Goal: Information Seeking & Learning: Learn about a topic

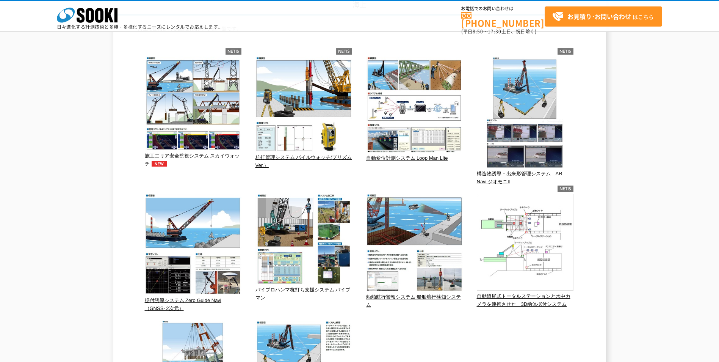
scroll to position [114, 0]
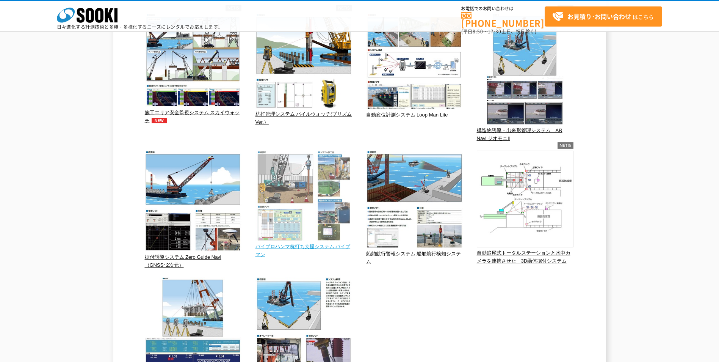
click at [297, 246] on span "バイブロハンマ杭打ち支援システム バイブマン" at bounding box center [303, 250] width 95 height 14
click at [319, 242] on img at bounding box center [304, 197] width 97 height 92
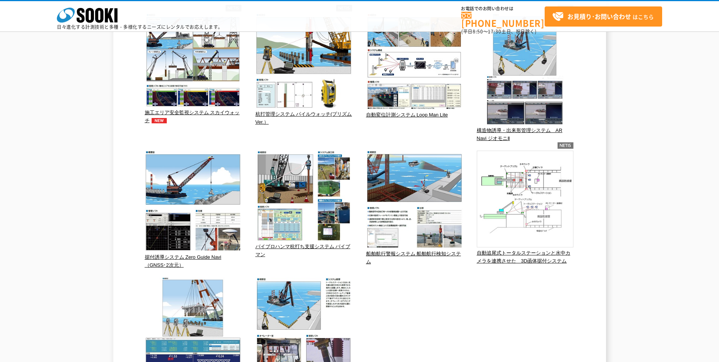
click at [107, 292] on div "海上 海上で使用される自動計測システム一覧です。 施工エリア安全監視システム スカイウォッチ 杭打管理システム パイルウォッチ(プリズムVer.）" at bounding box center [359, 205] width 719 height 506
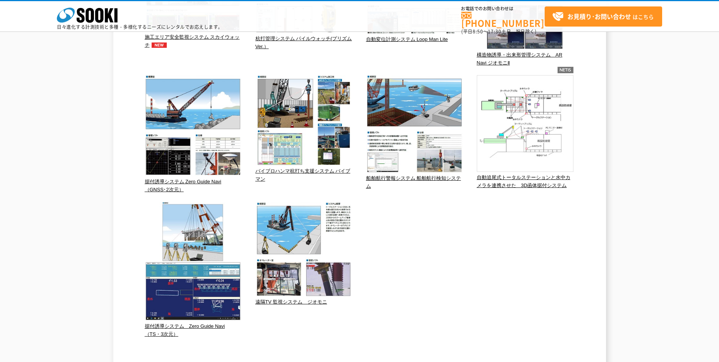
scroll to position [190, 0]
click at [325, 318] on div "遠隔TV 監視システム　ジオモニ" at bounding box center [304, 265] width 97 height 144
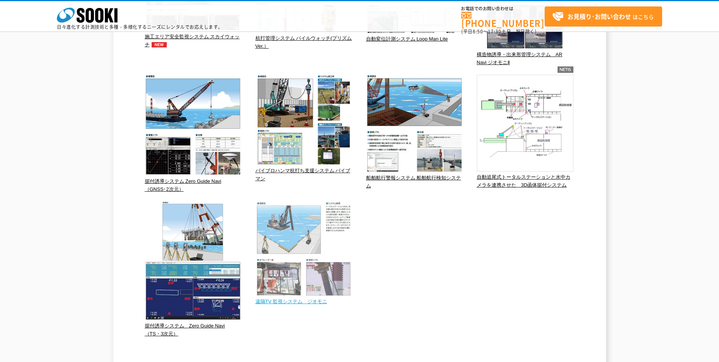
click at [300, 278] on img at bounding box center [304, 249] width 97 height 96
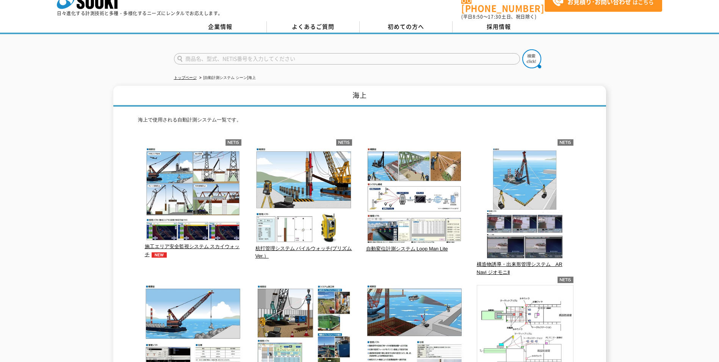
scroll to position [0, 0]
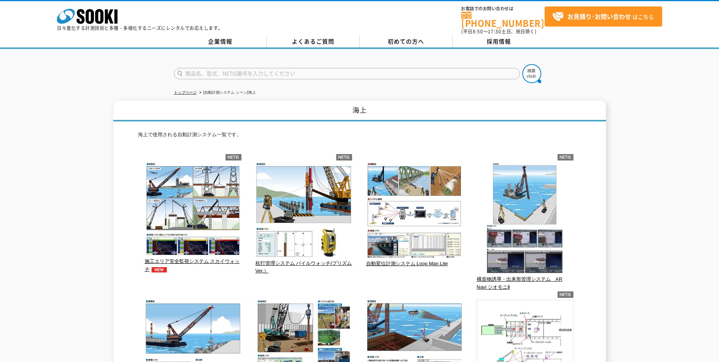
click at [324, 283] on div "杭打管理システム パイルウォッチ(プリズムVer.）" at bounding box center [304, 222] width 97 height 137
click at [290, 283] on div "杭打管理システム パイルウォッチ(プリズムVer.）" at bounding box center [304, 222] width 97 height 137
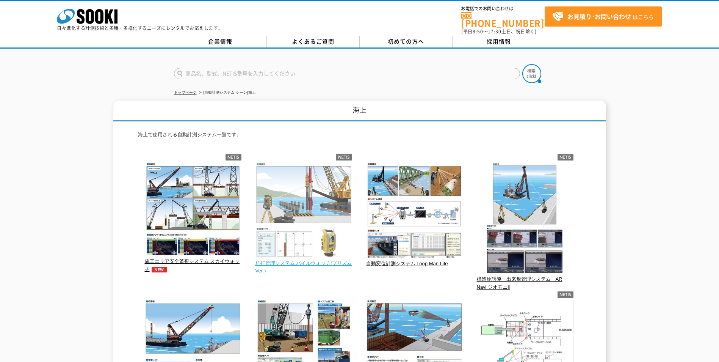
click at [301, 262] on p "杭打管理システム パイルウォッチ(プリズムVer.）" at bounding box center [304, 218] width 97 height 113
drag, startPoint x: 301, startPoint y: 262, endPoint x: 281, endPoint y: 235, distance: 33.3
click at [282, 236] on img at bounding box center [304, 210] width 97 height 97
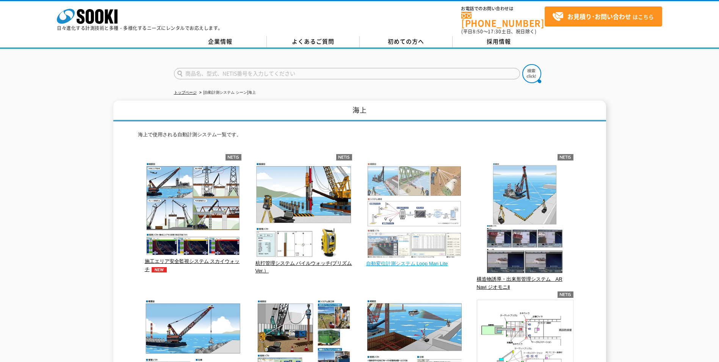
click at [405, 198] on img at bounding box center [414, 211] width 97 height 98
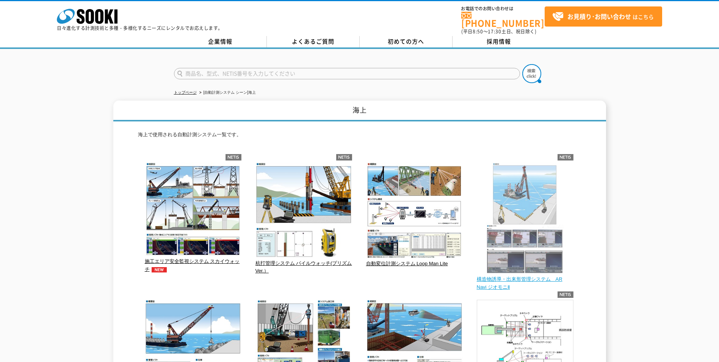
click at [518, 256] on img at bounding box center [525, 218] width 97 height 113
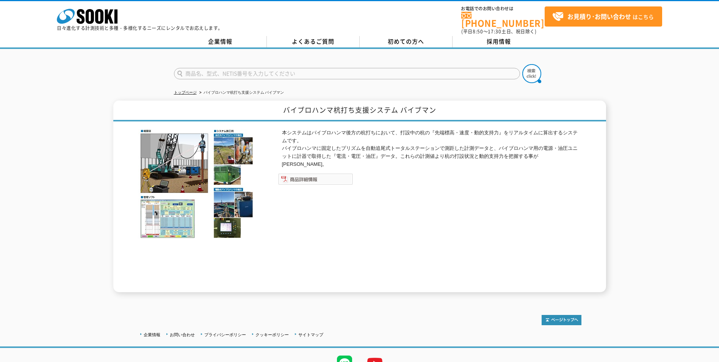
click at [301, 173] on img at bounding box center [315, 178] width 75 height 11
click at [312, 173] on img at bounding box center [315, 178] width 75 height 11
click at [100, 111] on div "バイブロハンマ杭打ち支援システム バイブマン 本システムはバイブロハンマ後方の杭打ちにおいて、打設中の杭の『先端標高・速度・動的支持力』をリアルタイムに算出す…" at bounding box center [359, 196] width 719 height 192
click at [73, 82] on div "トップページ バイブロハンマ杭打ち支援システム バイブマン バイブロハンマ杭打ち支援システム バイブマン 本システムはバイブロハンマ後方の杭打ちにおいて、打設…" at bounding box center [359, 174] width 719 height 251
click at [45, 67] on div at bounding box center [359, 67] width 719 height 36
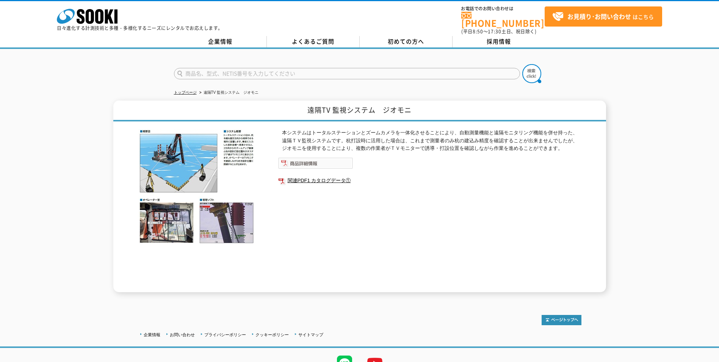
click at [317, 160] on img at bounding box center [315, 162] width 75 height 11
click at [33, 151] on div "遠隔TV 監視システム　ジオモニ 本システムはトータルステーションとズームカメラを一体化させることにより、自動測量機能と遠隔モニタリング機能を併せ持った、遠隔…" at bounding box center [359, 196] width 719 height 192
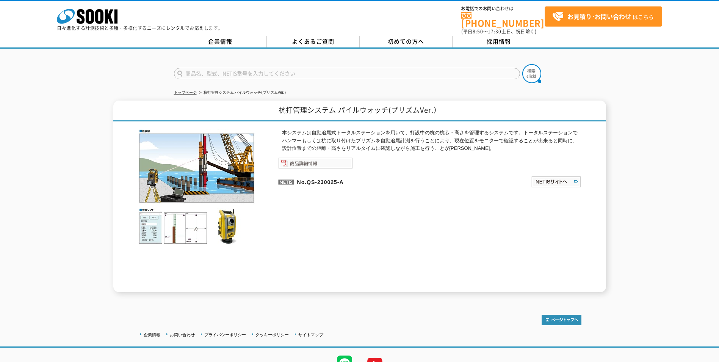
click at [317, 159] on img at bounding box center [315, 162] width 75 height 11
click at [71, 181] on div "杭打管理システム パイルウォッチ(プリズムVer.） 本システムは自動追尾式トータルステーションを用いて、打設中の杭の杭芯・高さを管理するシステムです。トータ…" at bounding box center [359, 196] width 719 height 192
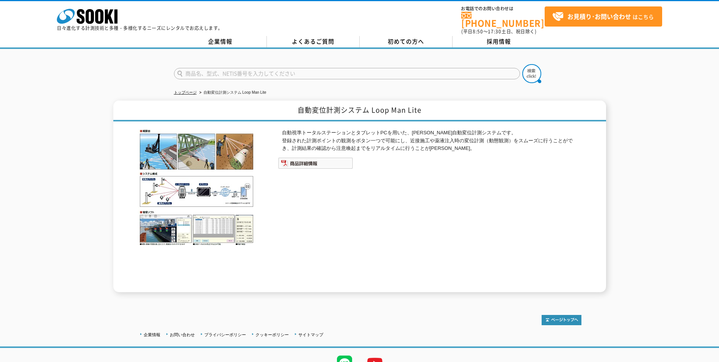
click at [71, 151] on div "自動変位計測システム Loop Man Lite 自動視準トータルステーションとタブレットPCを用いた、三次元自動変位計測システムです。 登録された計測ポイン…" at bounding box center [359, 196] width 719 height 192
drag, startPoint x: 51, startPoint y: 111, endPoint x: 41, endPoint y: 118, distance: 12.5
click at [50, 110] on div "自動変位計測システム Loop Man Lite 自動視準トータルステーションとタブレットPCを用いた、三次元自動変位計測システムです。 登録された計測ポイン…" at bounding box center [359, 196] width 719 height 192
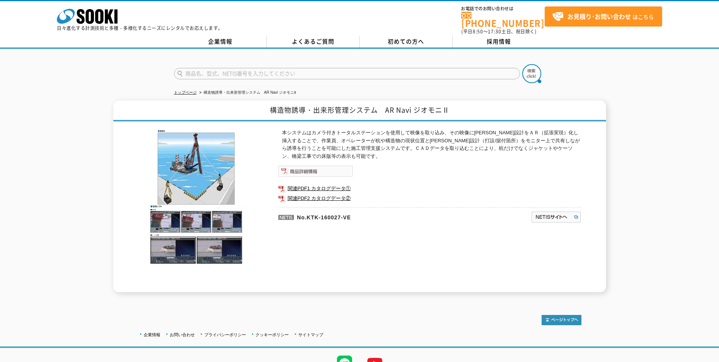
click at [317, 167] on img at bounding box center [315, 170] width 75 height 11
